Goal: Book appointment/travel/reservation

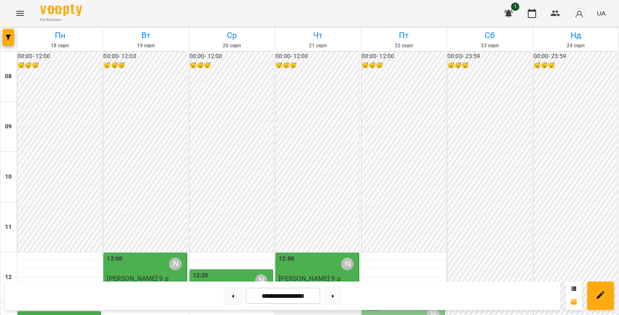
scroll to position [281, 0]
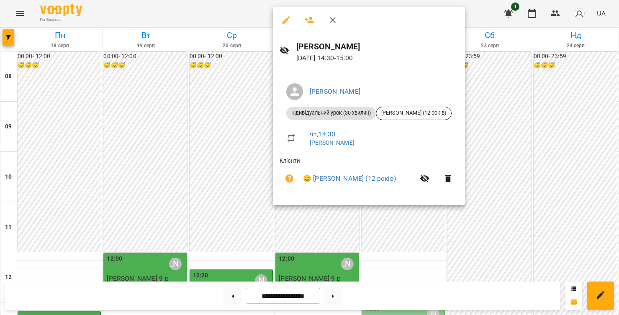
click at [507, 89] on div at bounding box center [309, 157] width 619 height 315
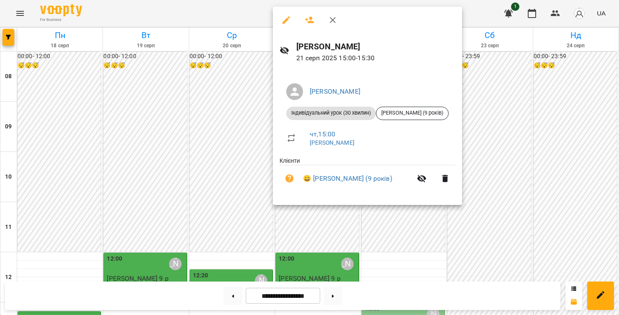
click at [571, 159] on div at bounding box center [309, 157] width 619 height 315
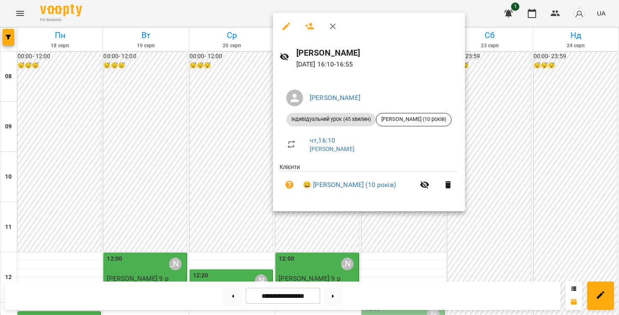
click at [511, 131] on div at bounding box center [309, 157] width 619 height 315
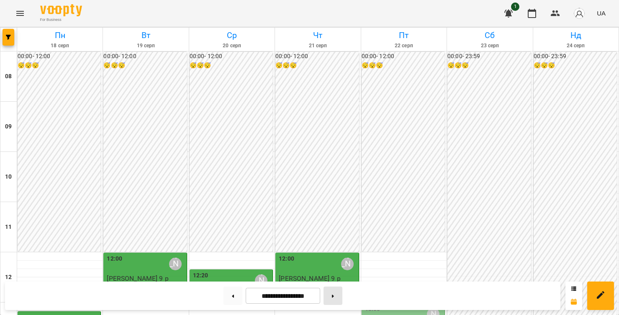
scroll to position [243, 0]
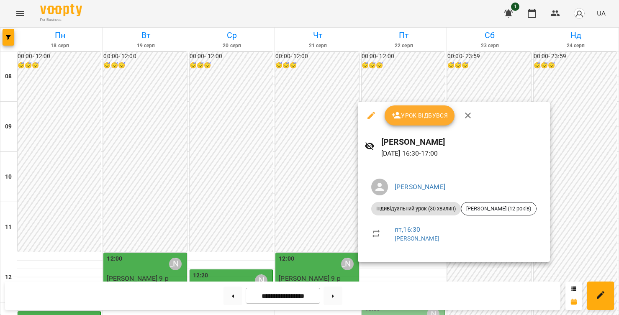
click at [577, 144] on div at bounding box center [309, 157] width 619 height 315
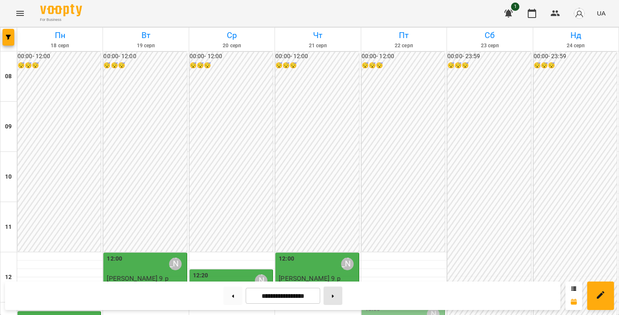
click at [336, 290] on button at bounding box center [333, 296] width 19 height 18
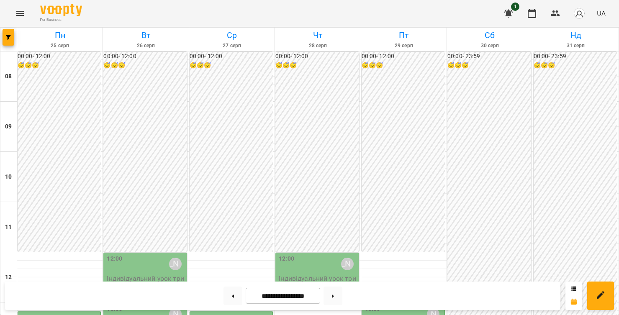
scroll to position [238, 0]
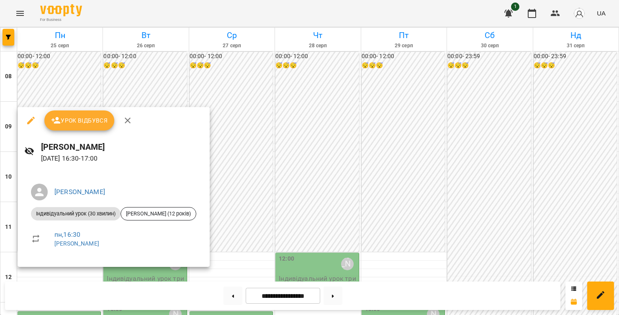
click at [229, 278] on div at bounding box center [309, 157] width 619 height 315
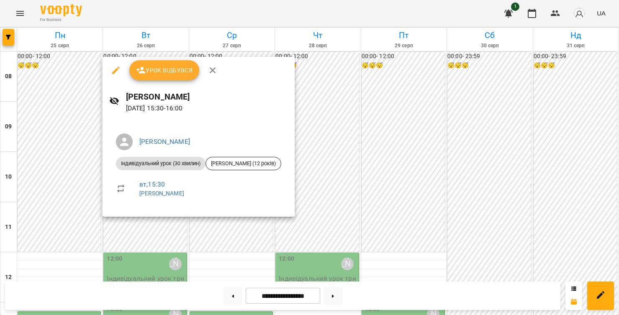
click at [222, 257] on div at bounding box center [309, 157] width 619 height 315
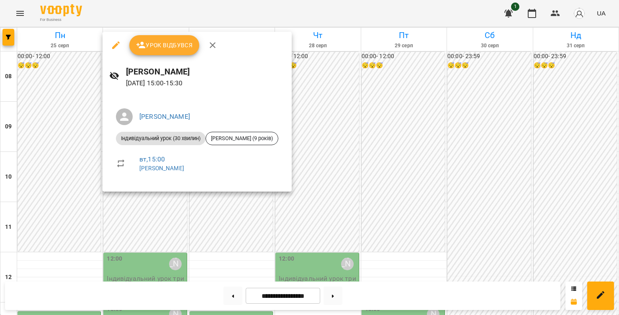
click at [219, 241] on div at bounding box center [309, 157] width 619 height 315
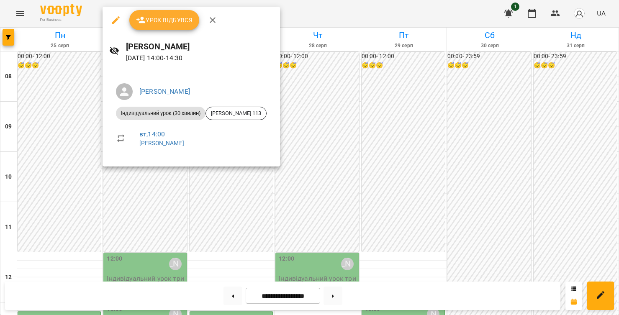
click at [214, 227] on div at bounding box center [309, 157] width 619 height 315
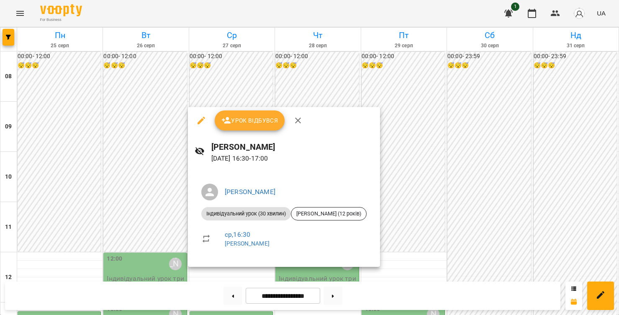
click at [413, 261] on div at bounding box center [309, 157] width 619 height 315
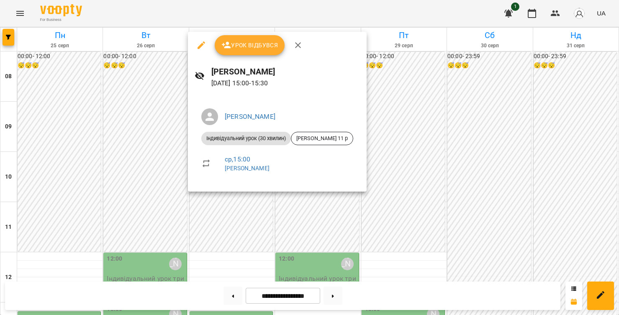
click at [394, 187] on div at bounding box center [309, 157] width 619 height 315
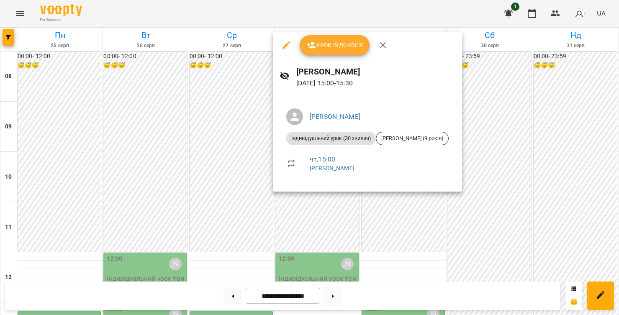
click at [433, 219] on div at bounding box center [309, 157] width 619 height 315
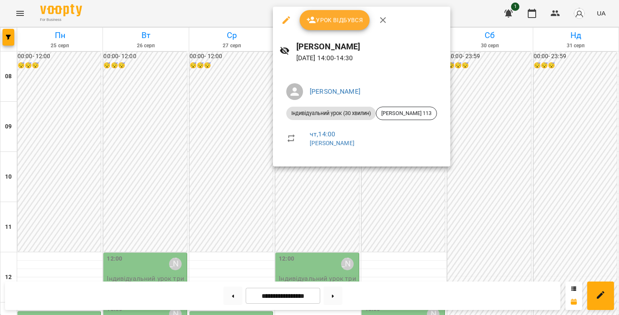
click at [475, 226] on div at bounding box center [309, 157] width 619 height 315
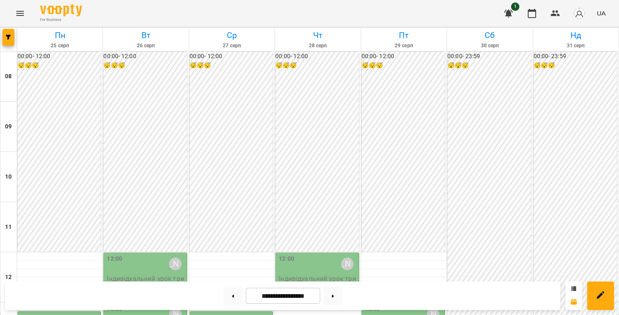
scroll to position [409, 0]
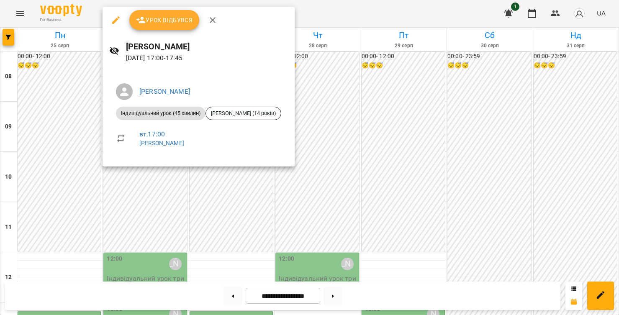
click at [204, 221] on div at bounding box center [309, 157] width 619 height 315
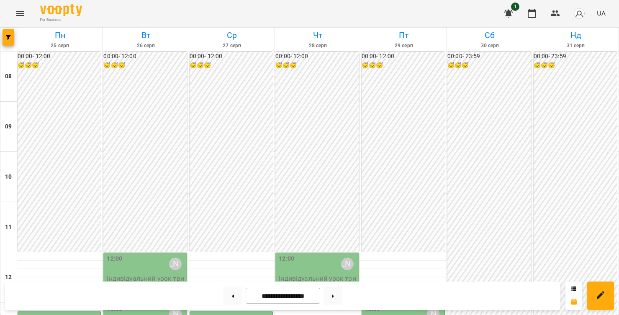
scroll to position [312, 0]
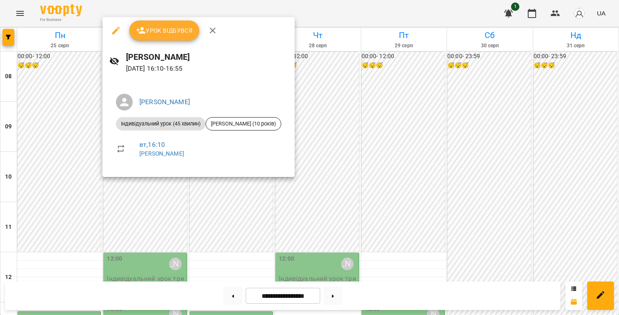
click at [186, 235] on div at bounding box center [309, 157] width 619 height 315
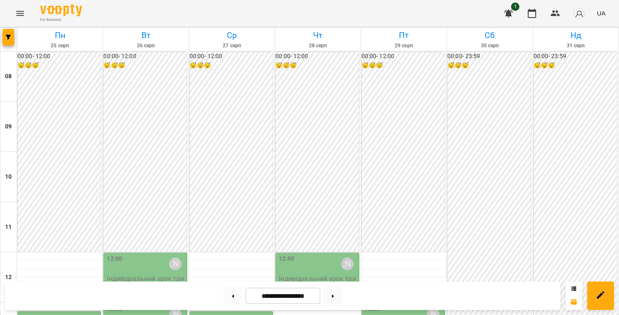
scroll to position [227, 0]
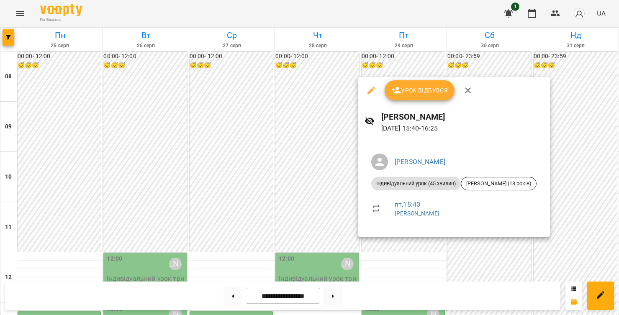
click at [472, 263] on div at bounding box center [309, 157] width 619 height 315
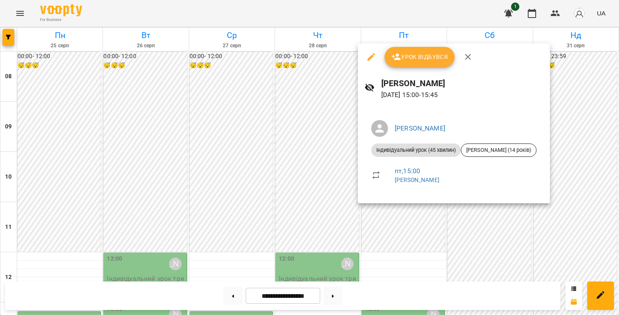
click at [497, 241] on div at bounding box center [309, 157] width 619 height 315
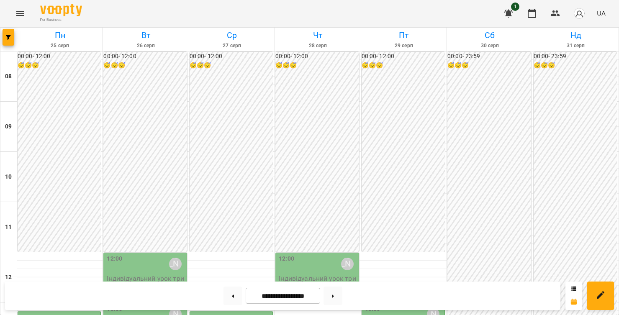
scroll to position [209, 0]
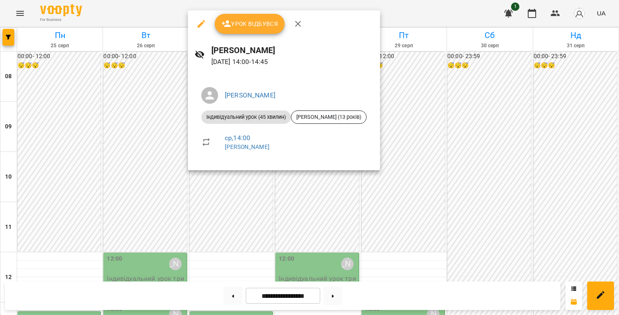
click at [555, 165] on div at bounding box center [309, 157] width 619 height 315
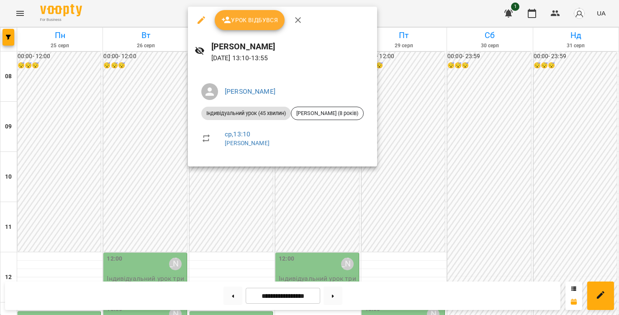
click at [489, 154] on div at bounding box center [309, 157] width 619 height 315
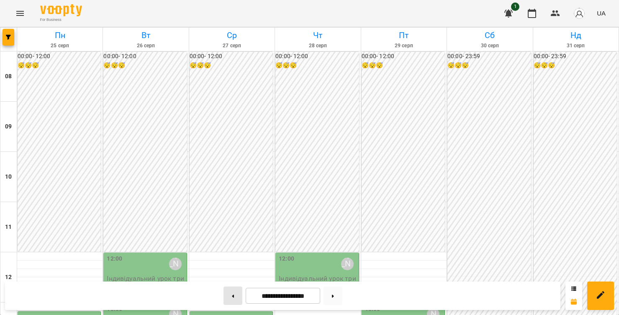
click at [225, 299] on button at bounding box center [233, 296] width 19 height 18
type input "**********"
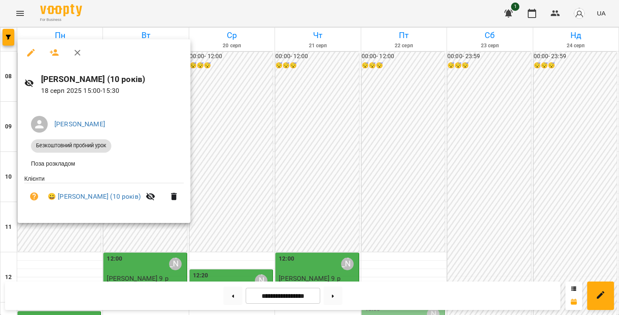
click at [449, 180] on div at bounding box center [309, 157] width 619 height 315
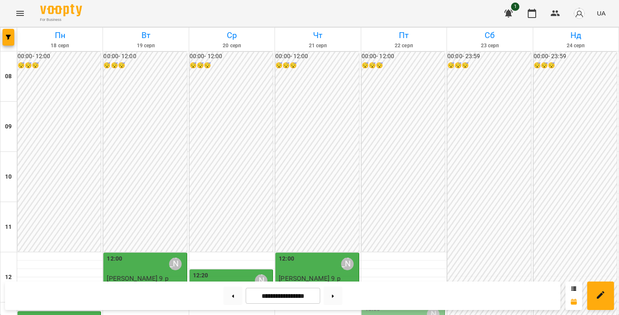
scroll to position [307, 0]
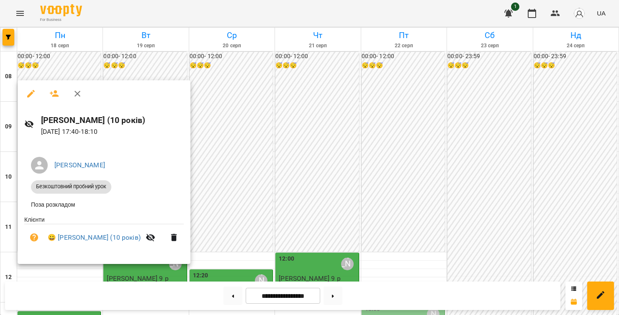
click at [417, 243] on div at bounding box center [309, 157] width 619 height 315
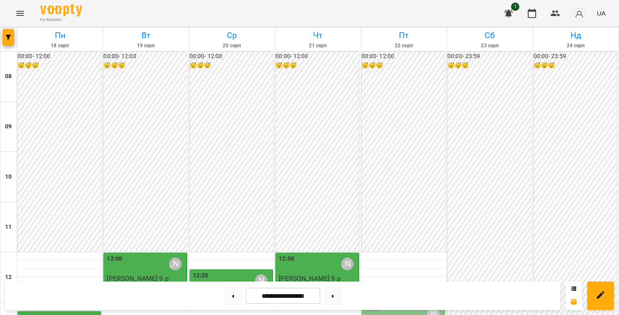
scroll to position [291, 0]
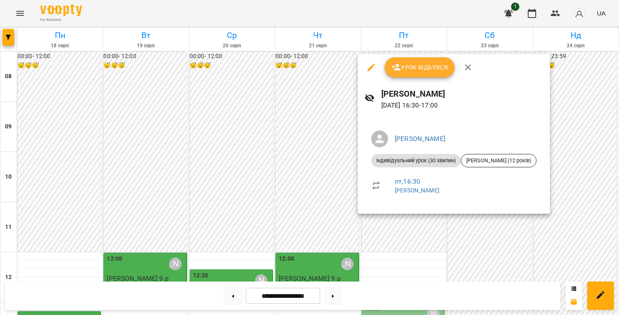
click at [565, 125] on div at bounding box center [309, 157] width 619 height 315
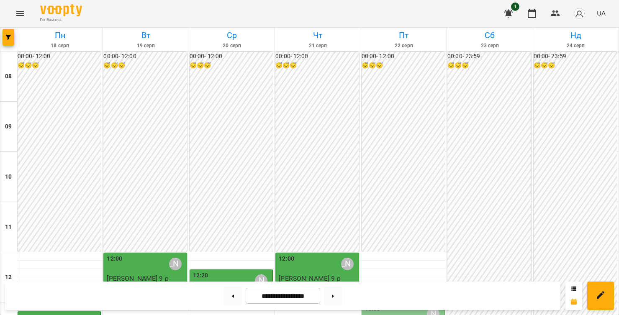
scroll to position [213, 0]
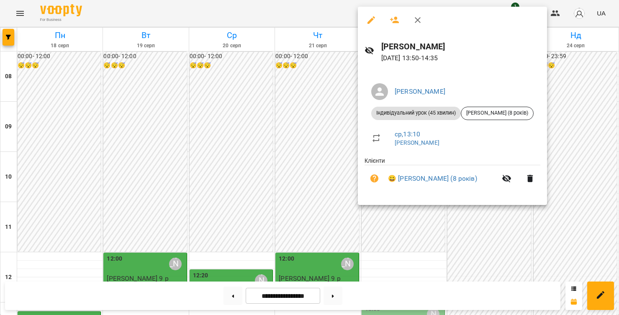
click at [574, 110] on div at bounding box center [309, 157] width 619 height 315
